Goal: Task Accomplishment & Management: Use online tool/utility

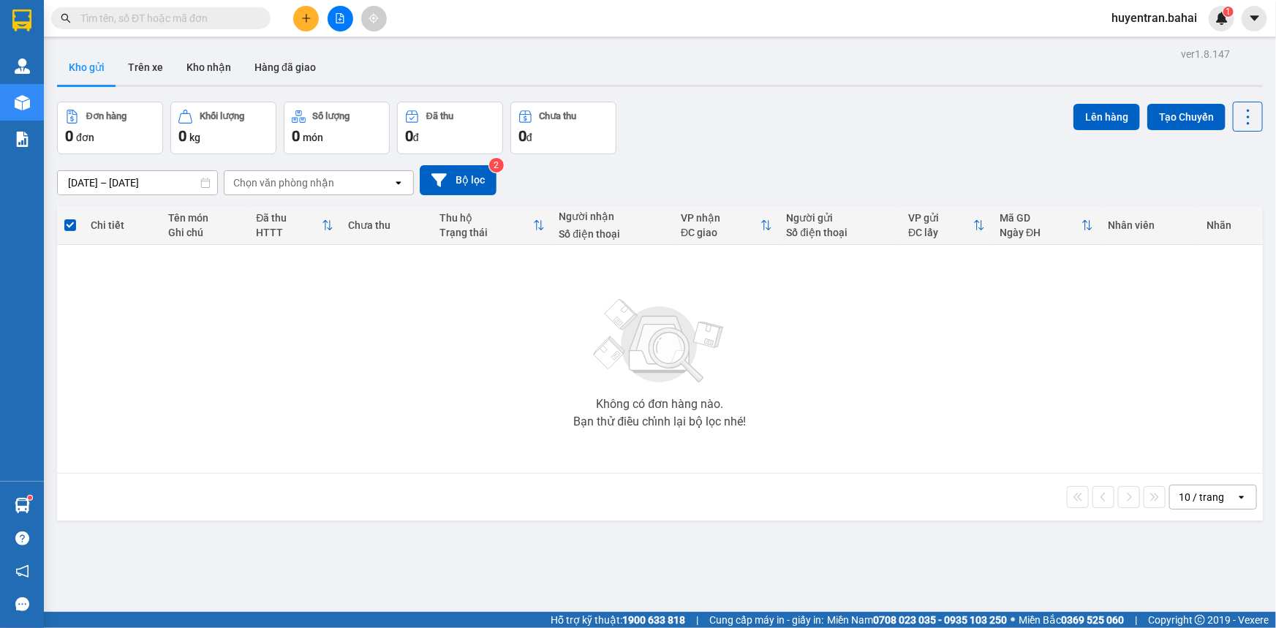
drag, startPoint x: 177, startPoint y: 197, endPoint x: 53, endPoint y: 468, distance: 298.4
click at [50, 483] on main "ver 1.8.147 Kho gửi Trên xe Kho nhận Hàng đã giao Đơn hàng 0 đơn Khối lượng 0 k…" at bounding box center [638, 306] width 1276 height 612
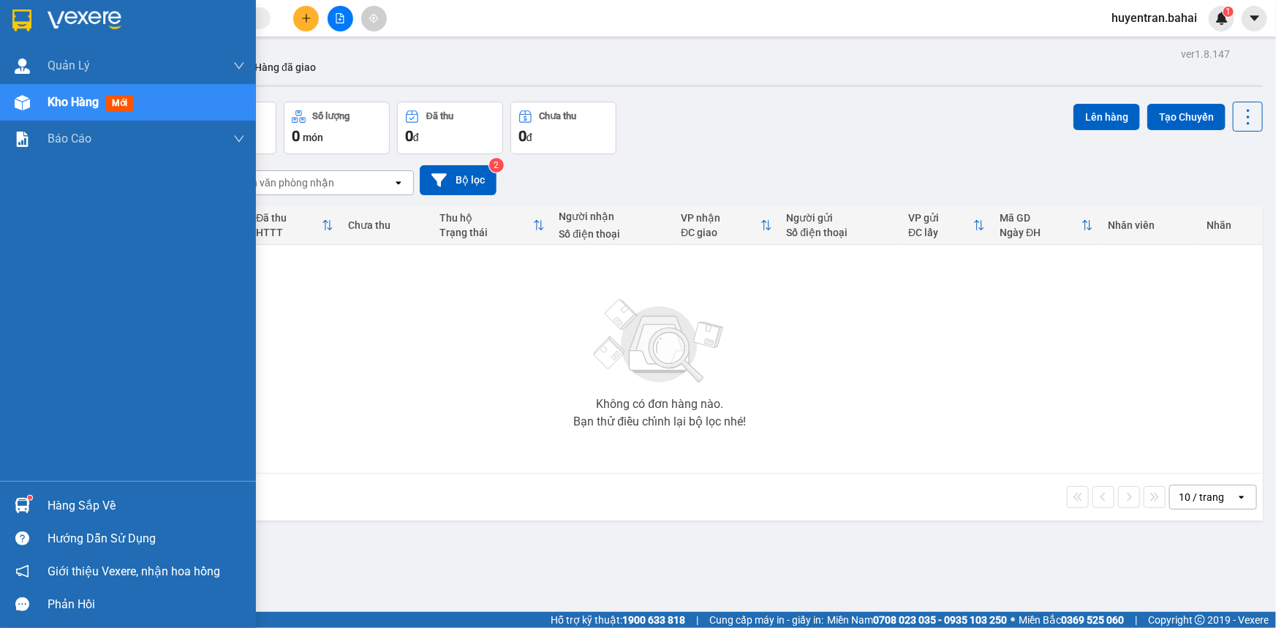
click at [101, 498] on div "Hàng sắp về" at bounding box center [146, 506] width 197 height 22
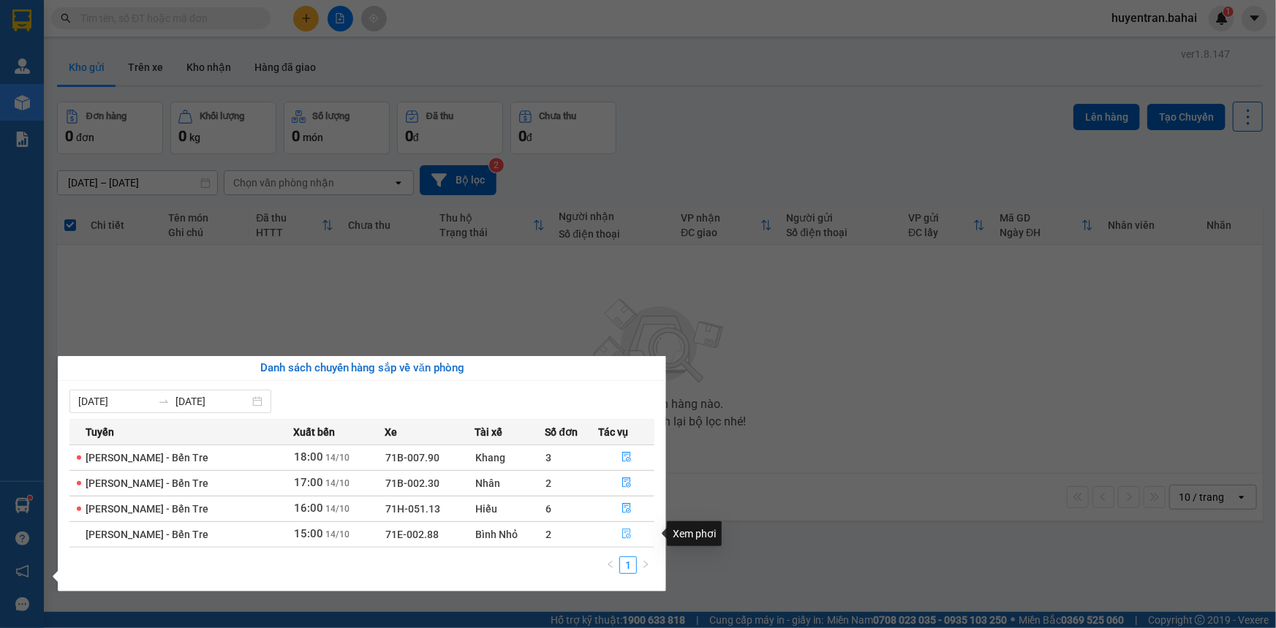
click at [629, 534] on icon "file-done" at bounding box center [627, 534] width 10 height 10
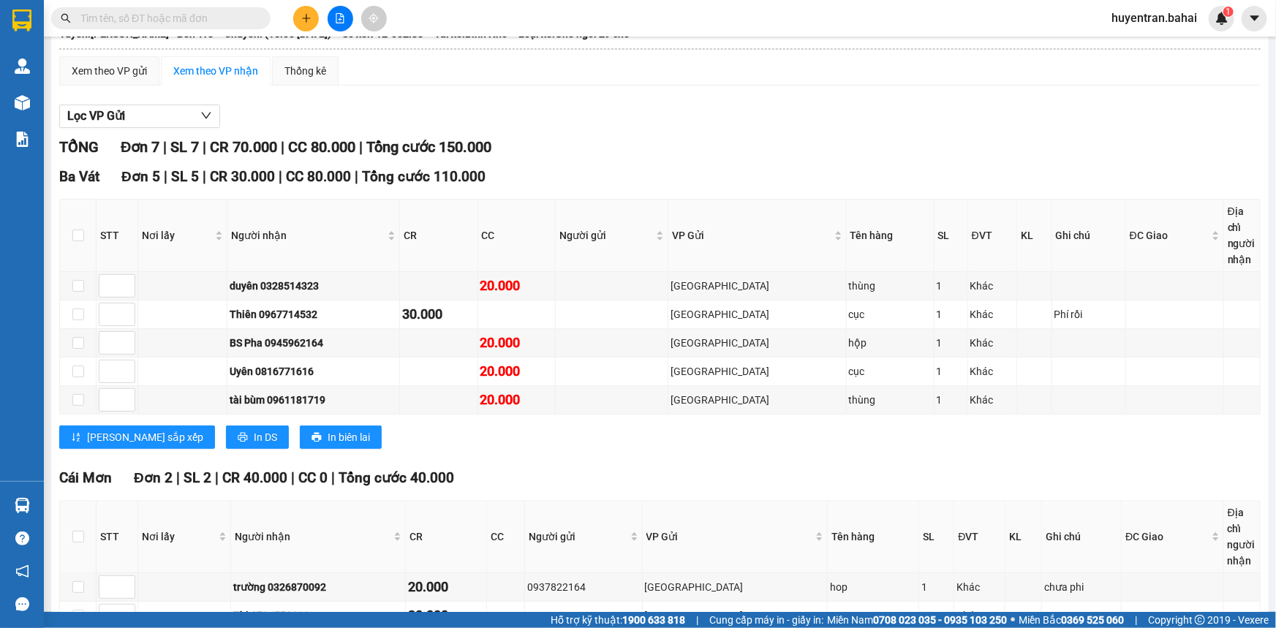
scroll to position [186, 0]
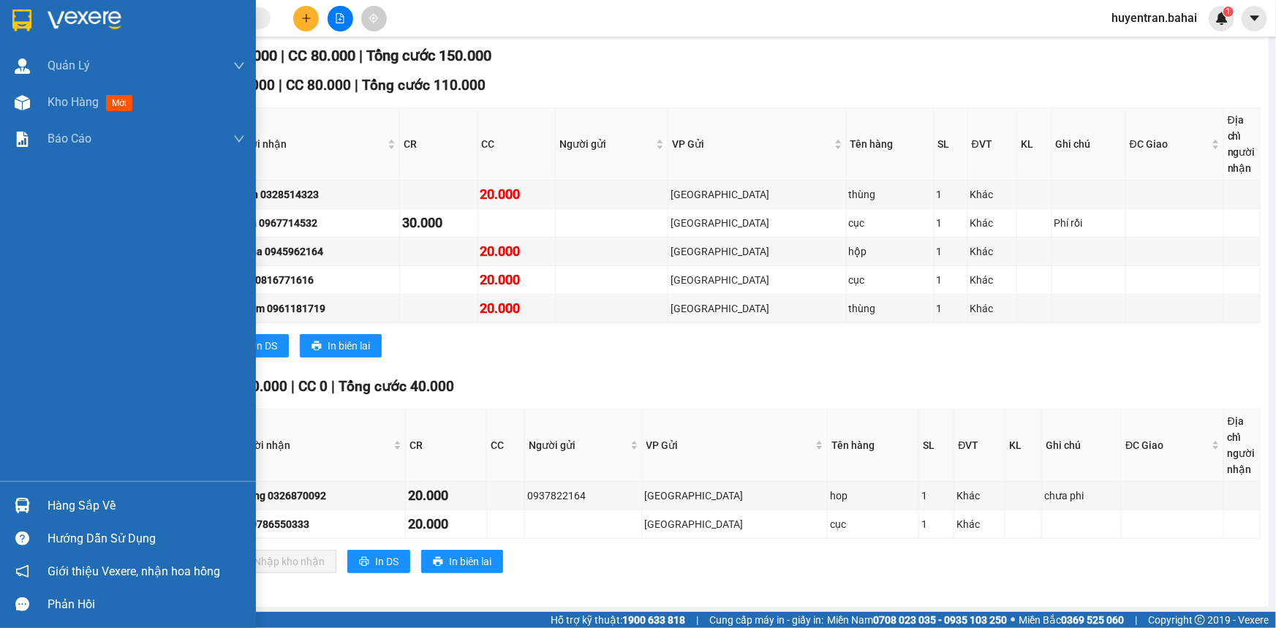
drag, startPoint x: 70, startPoint y: 513, endPoint x: 75, endPoint y: 501, distance: 12.5
click at [75, 501] on div "Hàng sắp về" at bounding box center [146, 506] width 197 height 22
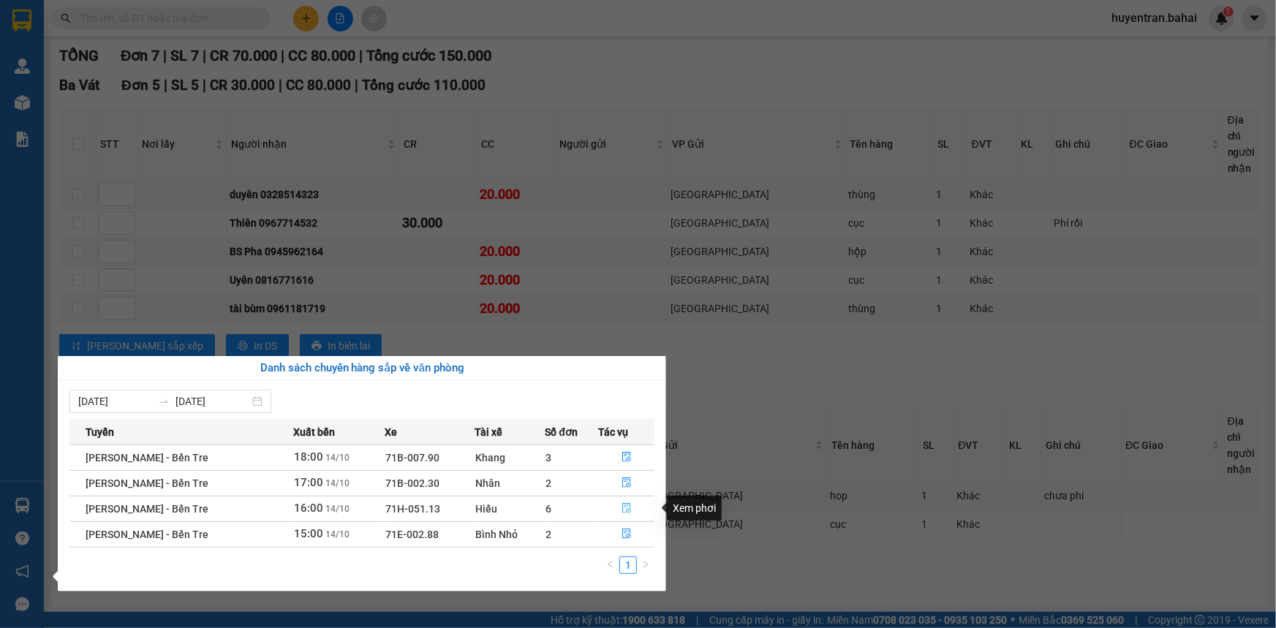
click at [622, 507] on icon "file-done" at bounding box center [626, 508] width 9 height 10
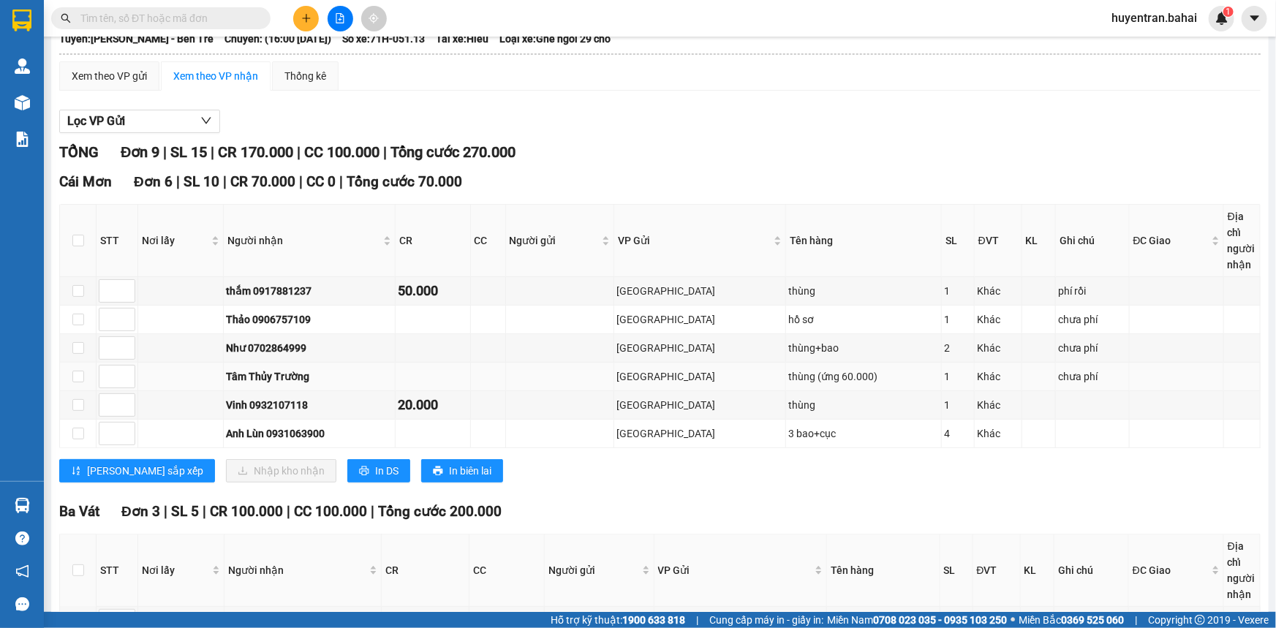
scroll to position [66, 0]
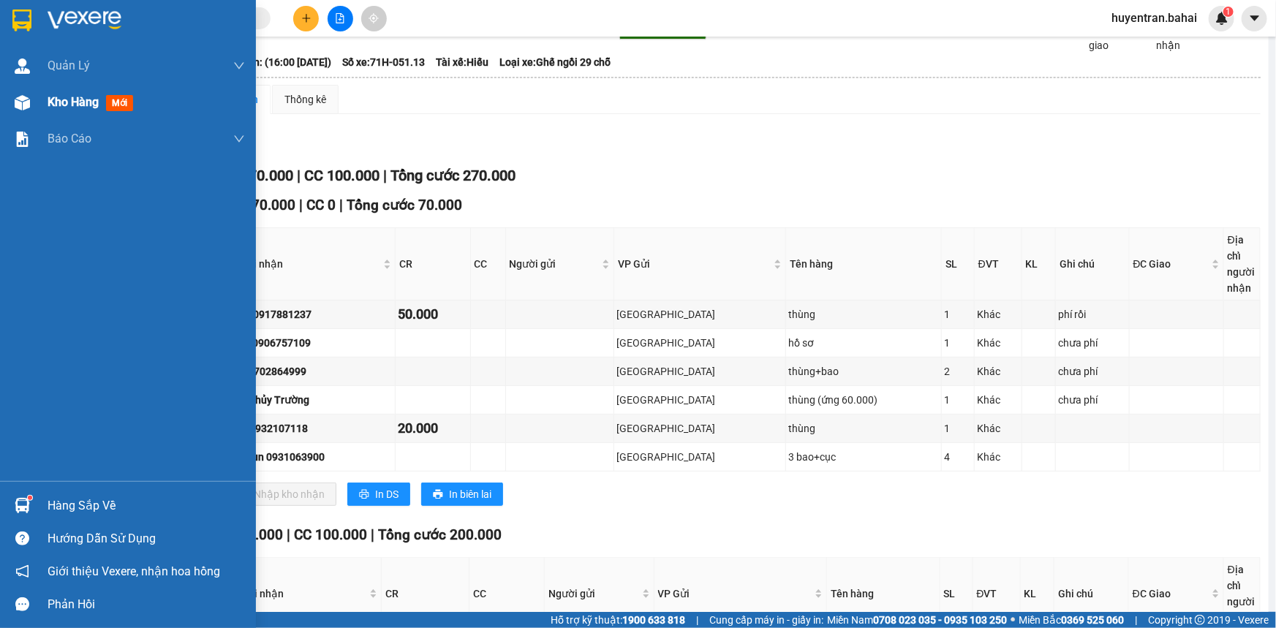
click at [65, 107] on span "Kho hàng" at bounding box center [73, 102] width 51 height 14
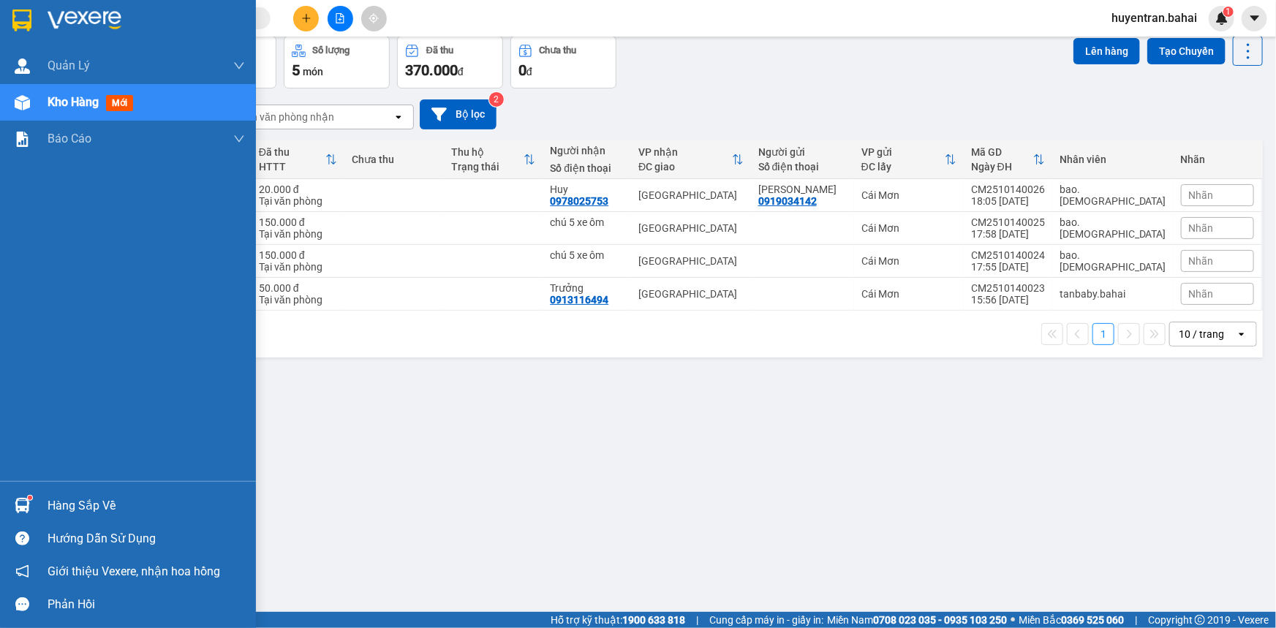
click at [66, 513] on div "Hàng sắp về" at bounding box center [146, 506] width 197 height 22
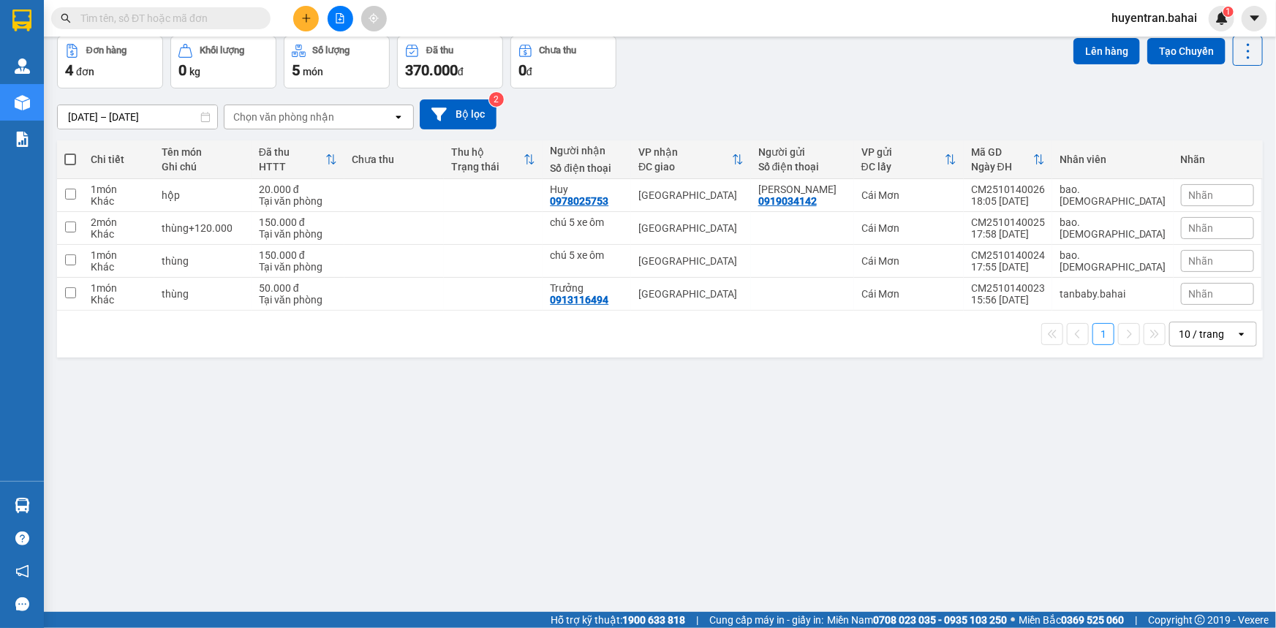
click at [946, 433] on section "Kết quả tìm kiếm ( 0 ) Bộ lọc No Data huyentran.bahai 1 Quản [PERSON_NAME] lý k…" at bounding box center [638, 314] width 1276 height 628
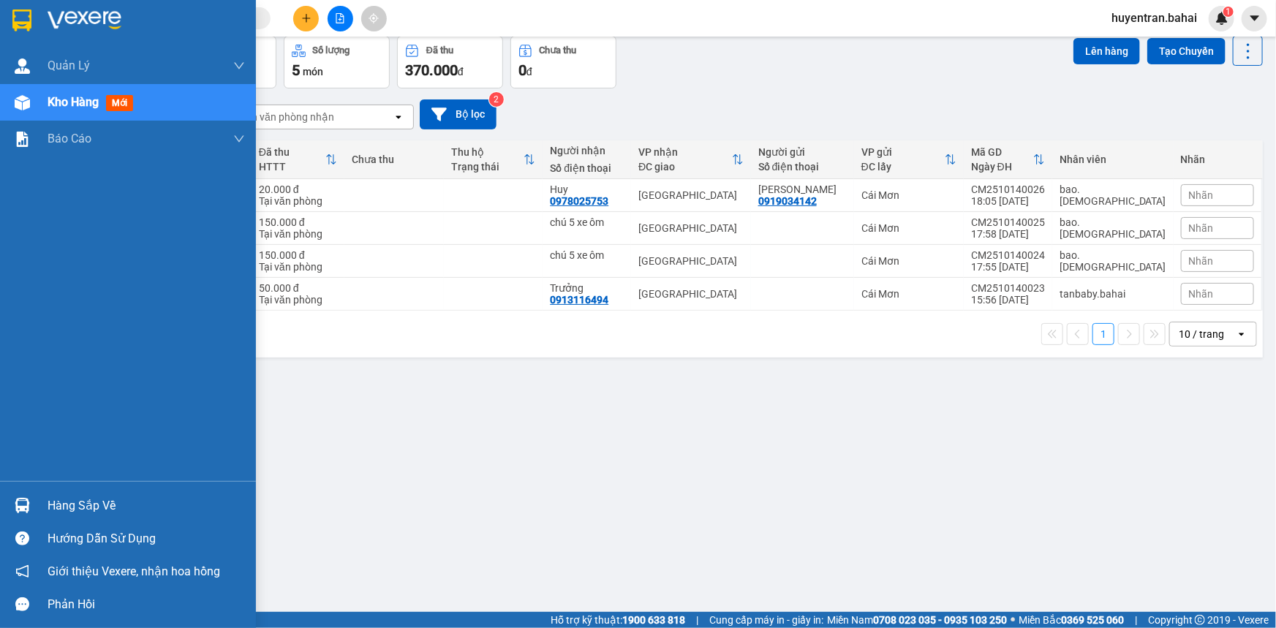
click at [195, 97] on div "Kho hàng mới" at bounding box center [146, 102] width 197 height 37
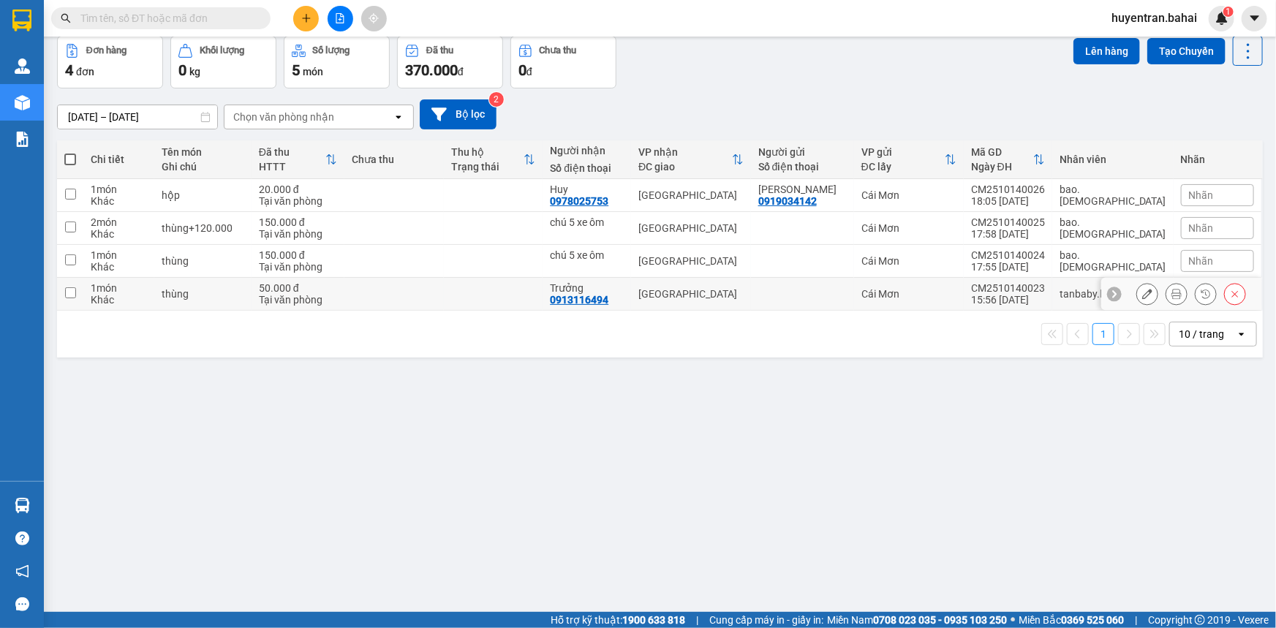
click at [67, 294] on input "checkbox" at bounding box center [70, 292] width 11 height 11
checkbox input "true"
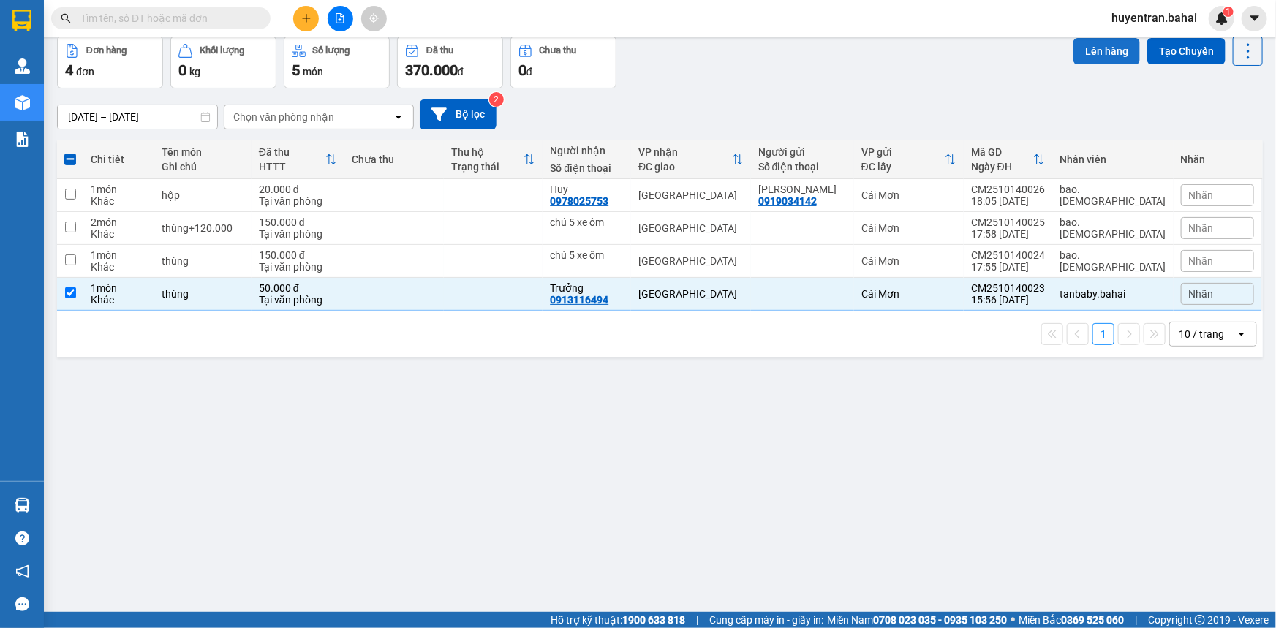
drag, startPoint x: 1079, startPoint y: 32, endPoint x: 1081, endPoint y: 43, distance: 11.1
click at [1079, 34] on div "Kết quả tìm kiếm ( 0 ) Bộ lọc No Data huyentran.bahai 1" at bounding box center [638, 18] width 1276 height 37
drag, startPoint x: 1101, startPoint y: 52, endPoint x: 1090, endPoint y: 51, distance: 11.7
click at [1096, 51] on button "Lên hàng" at bounding box center [1107, 51] width 67 height 26
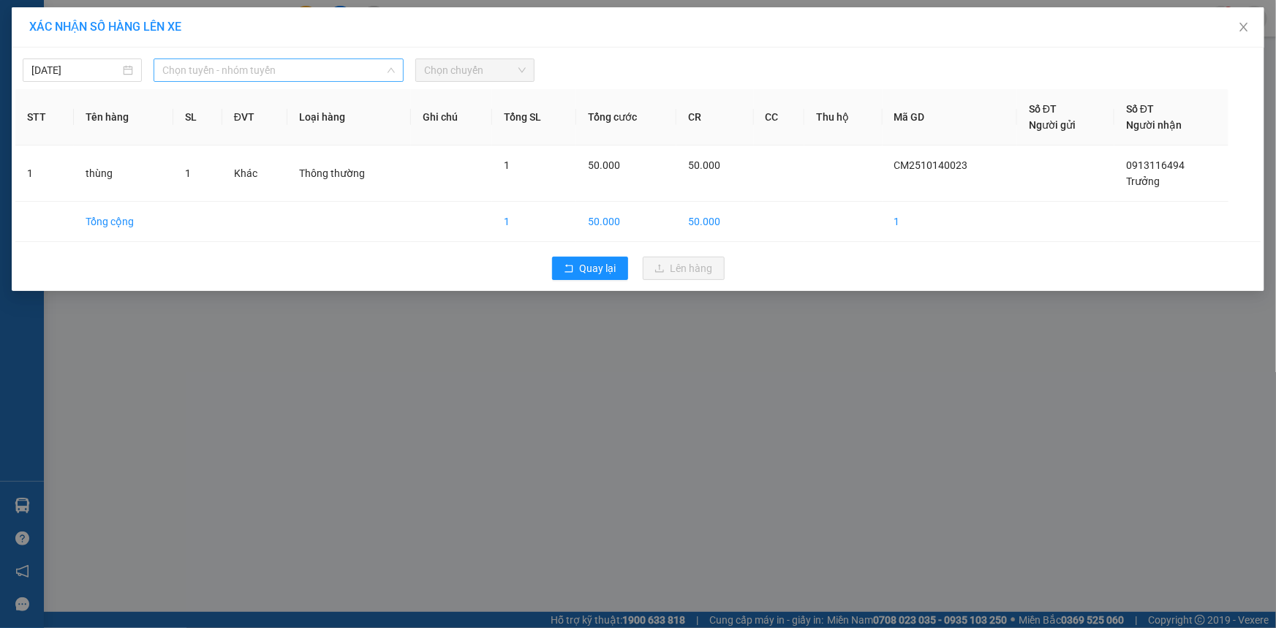
click at [268, 74] on span "Chọn tuyến - nhóm tuyến" at bounding box center [278, 70] width 233 height 22
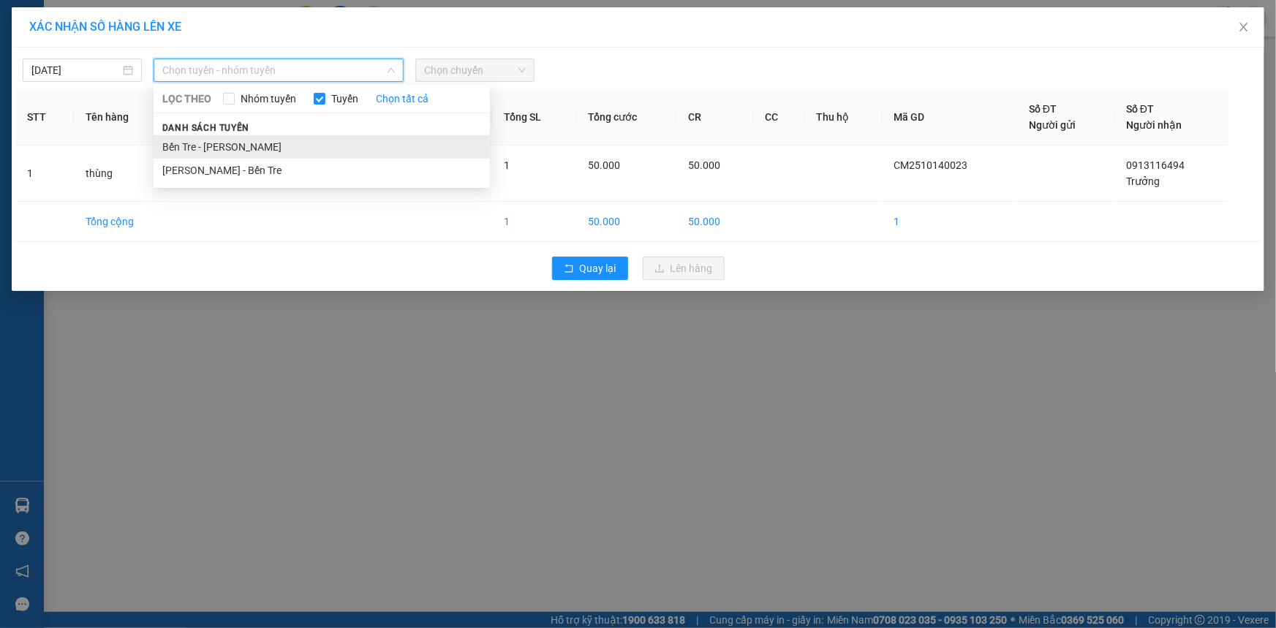
click at [295, 155] on li "Bến Tre - [PERSON_NAME]" at bounding box center [322, 146] width 336 height 23
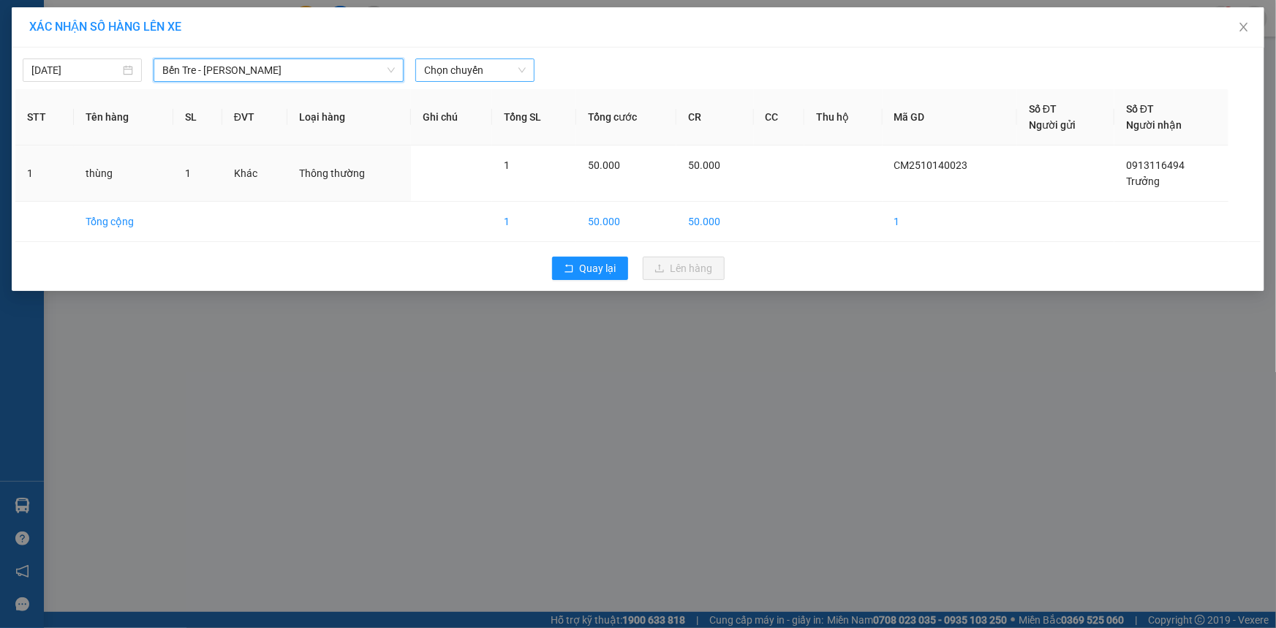
click at [468, 72] on span "Chọn chuyến" at bounding box center [475, 70] width 102 height 22
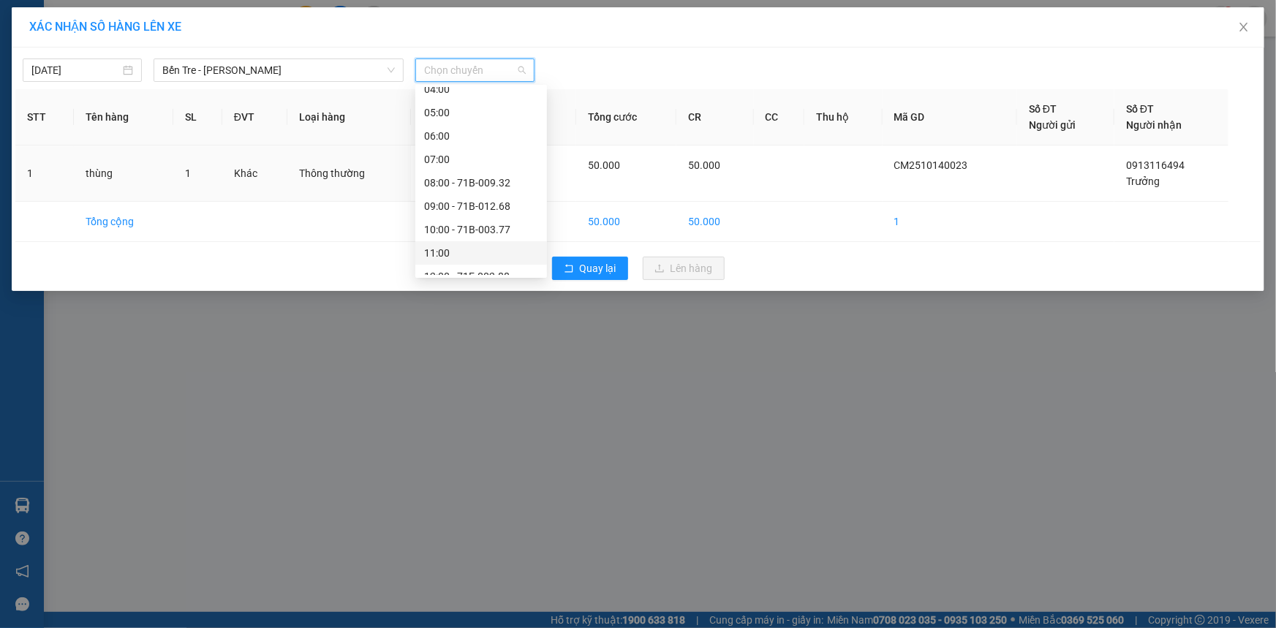
scroll to position [199, 0]
click at [491, 249] on div "16:00" at bounding box center [481, 252] width 114 height 16
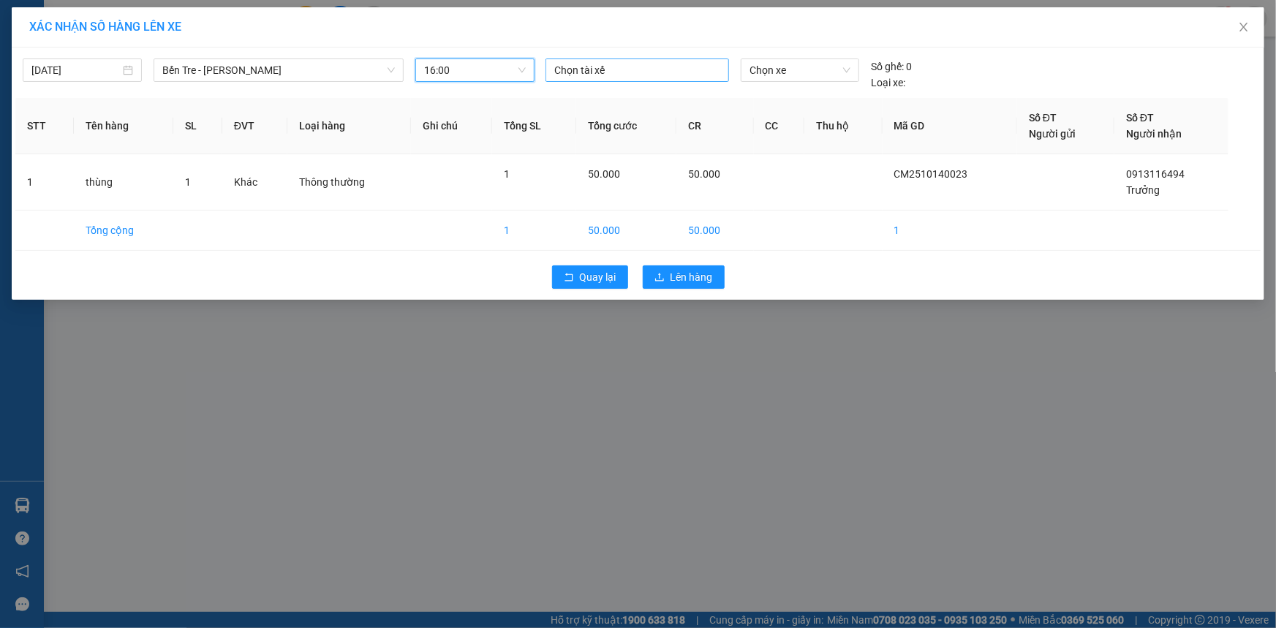
drag, startPoint x: 649, startPoint y: 61, endPoint x: 649, endPoint y: 72, distance: 11.7
click at [649, 68] on div at bounding box center [637, 70] width 176 height 18
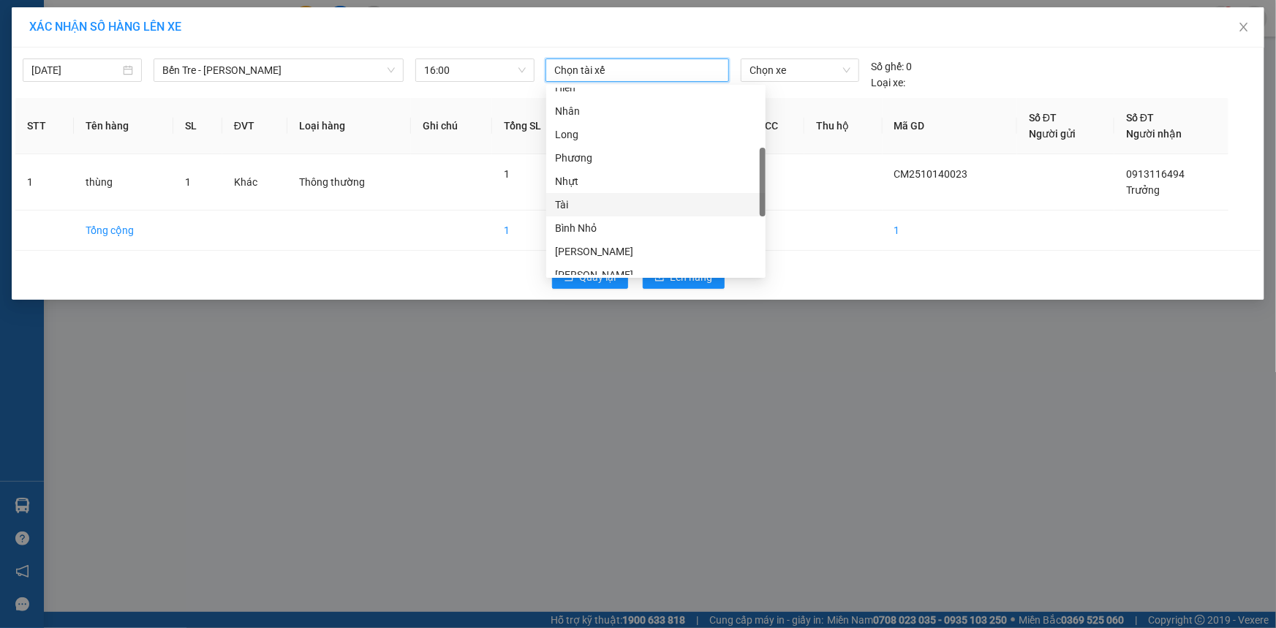
click at [624, 212] on div "Tài" at bounding box center [655, 204] width 219 height 23
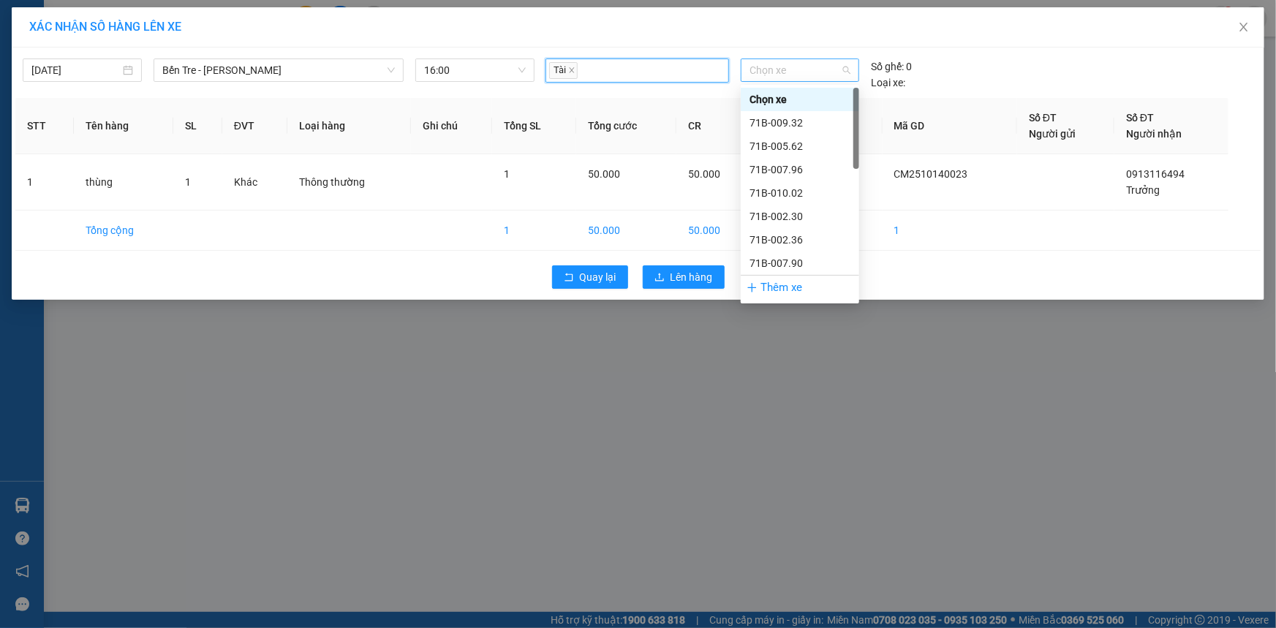
click at [829, 75] on span "Chọn xe" at bounding box center [800, 70] width 101 height 22
click at [790, 241] on div "71B-002.36" at bounding box center [800, 240] width 101 height 16
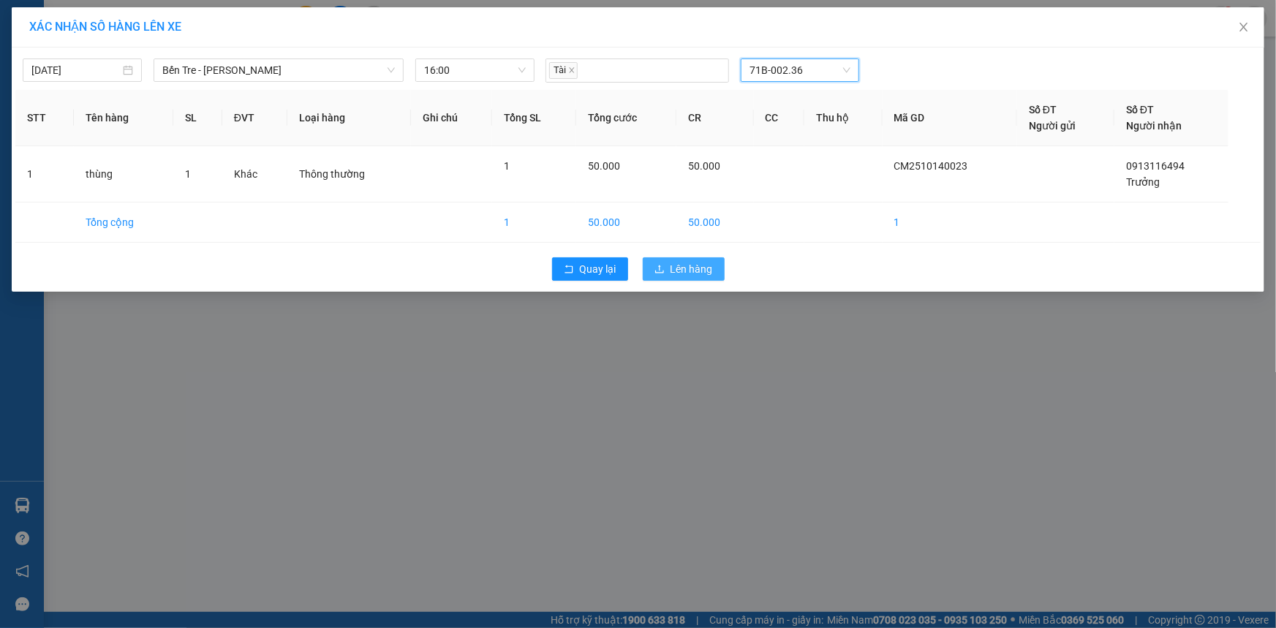
click at [697, 273] on span "Lên hàng" at bounding box center [692, 269] width 42 height 16
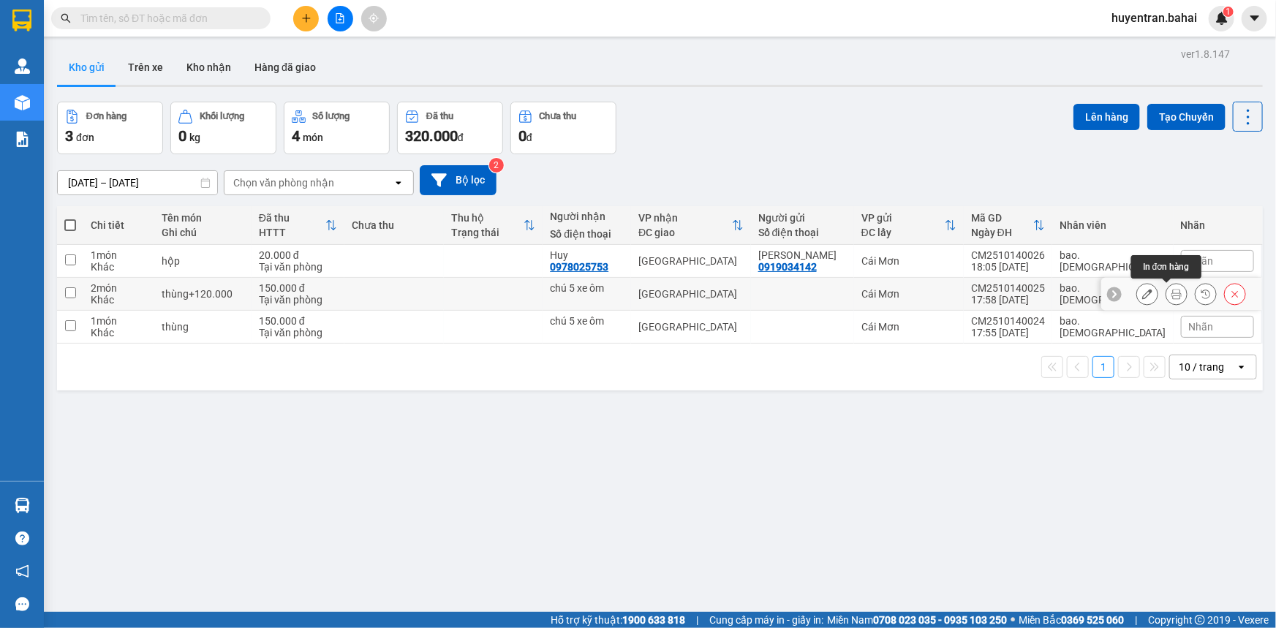
click at [1172, 295] on icon at bounding box center [1177, 294] width 10 height 10
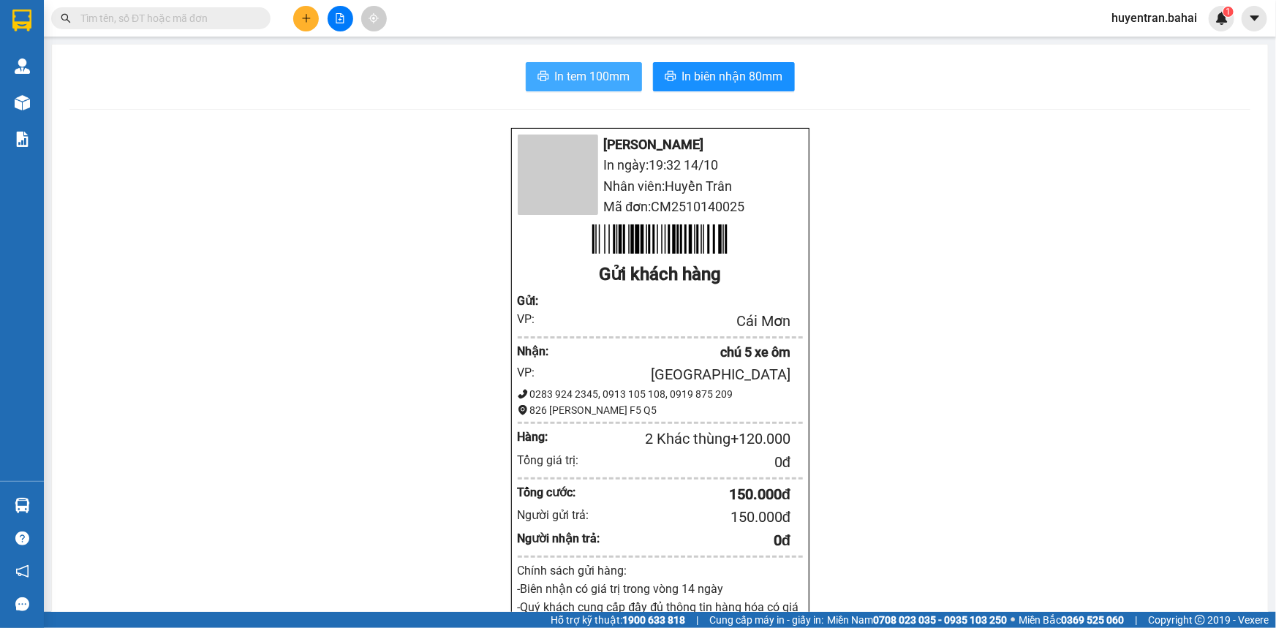
drag, startPoint x: 575, startPoint y: 79, endPoint x: 698, endPoint y: 231, distance: 196.0
click at [578, 90] on button "In tem 100mm" at bounding box center [584, 76] width 116 height 29
